Goal: Browse casually

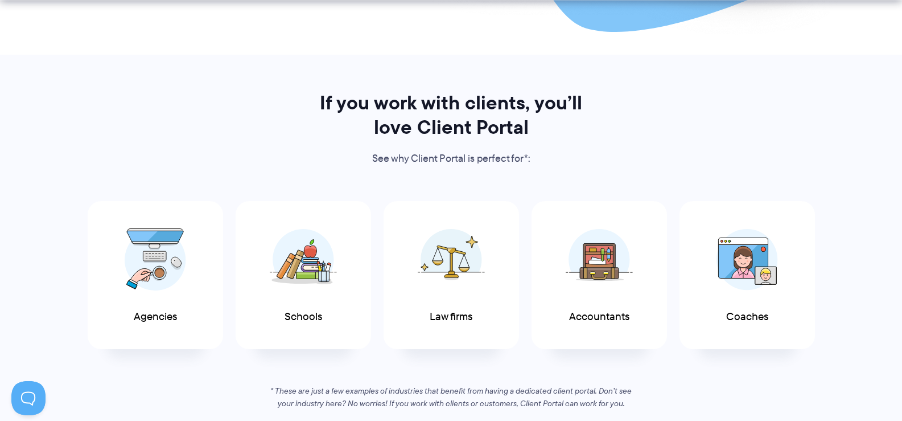
scroll to position [626, 0]
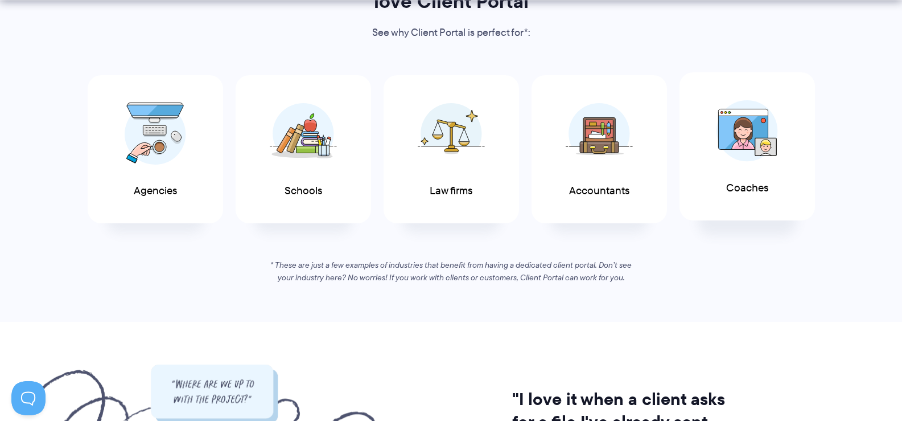
click at [740, 149] on img at bounding box center [746, 130] width 61 height 61
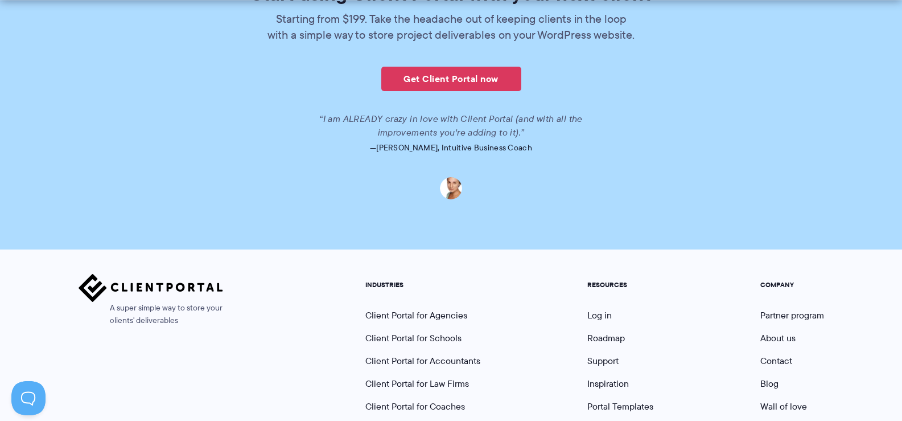
scroll to position [2816, 0]
